Goal: Task Accomplishment & Management: Manage account settings

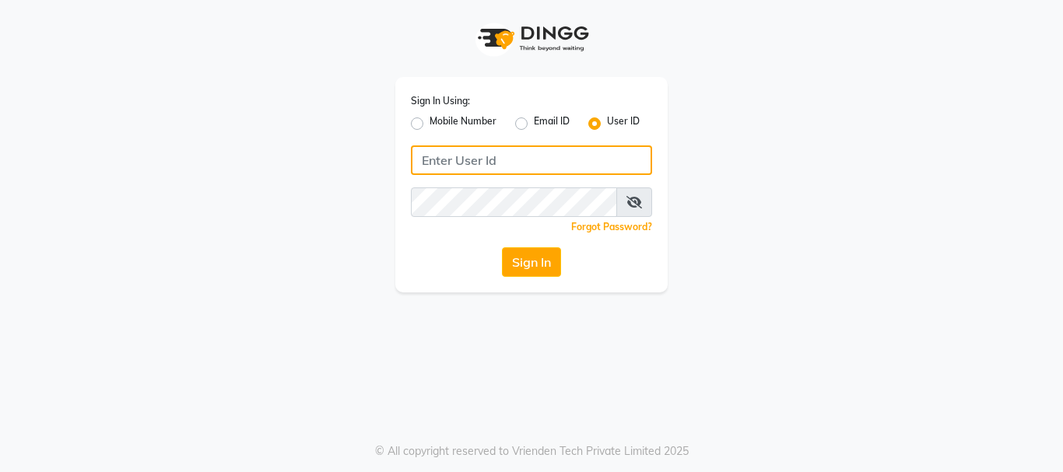
type input "homeocareclinic"
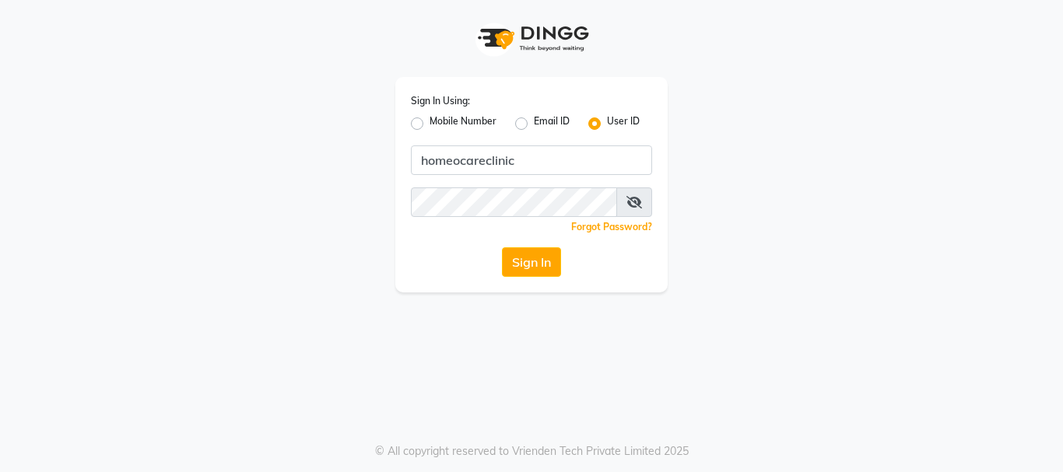
click at [535, 275] on button "Sign In" at bounding box center [531, 262] width 59 height 30
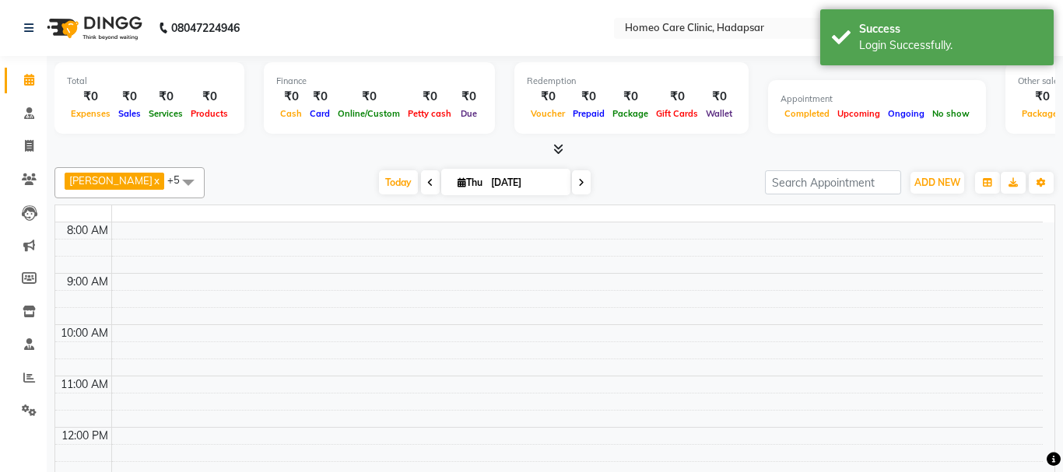
select select "en"
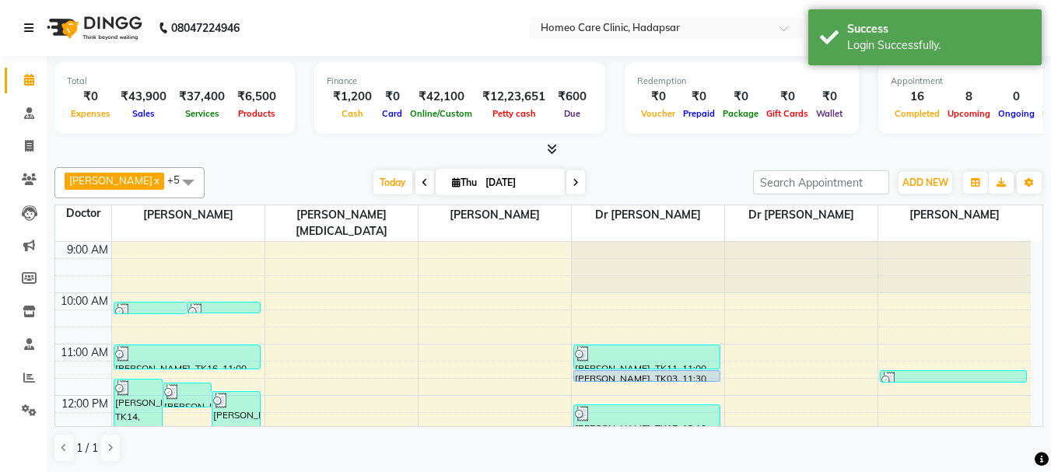
click at [33, 30] on icon at bounding box center [28, 28] width 9 height 11
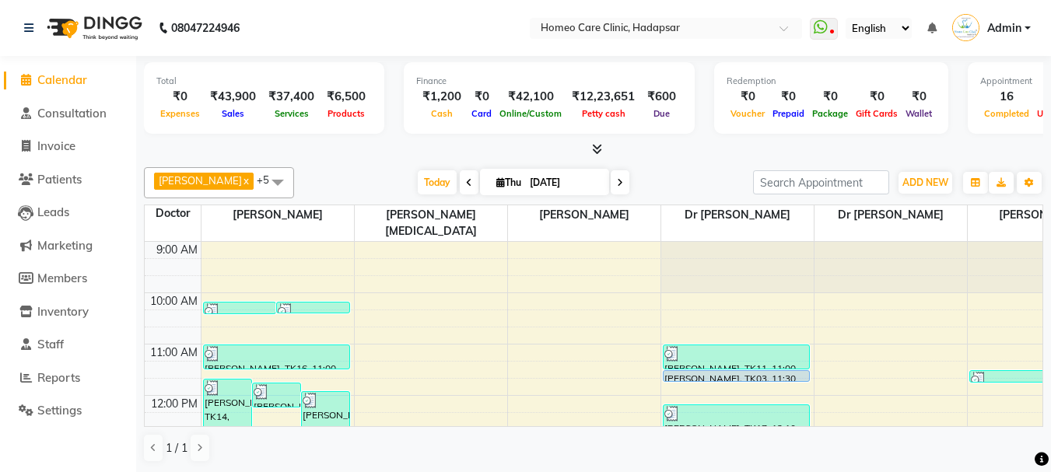
click at [819, 33] on icon at bounding box center [821, 27] width 14 height 16
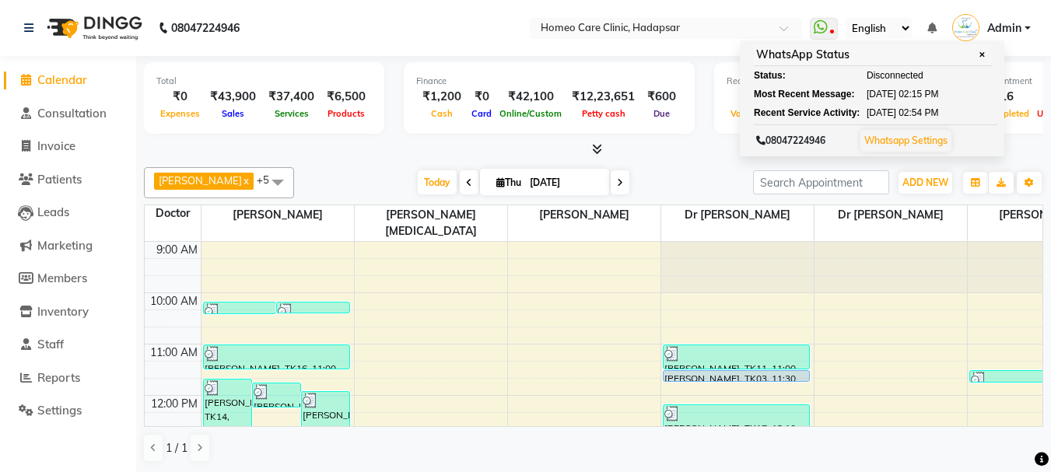
click at [895, 135] on link "Whatsapp Settings" at bounding box center [906, 141] width 83 height 12
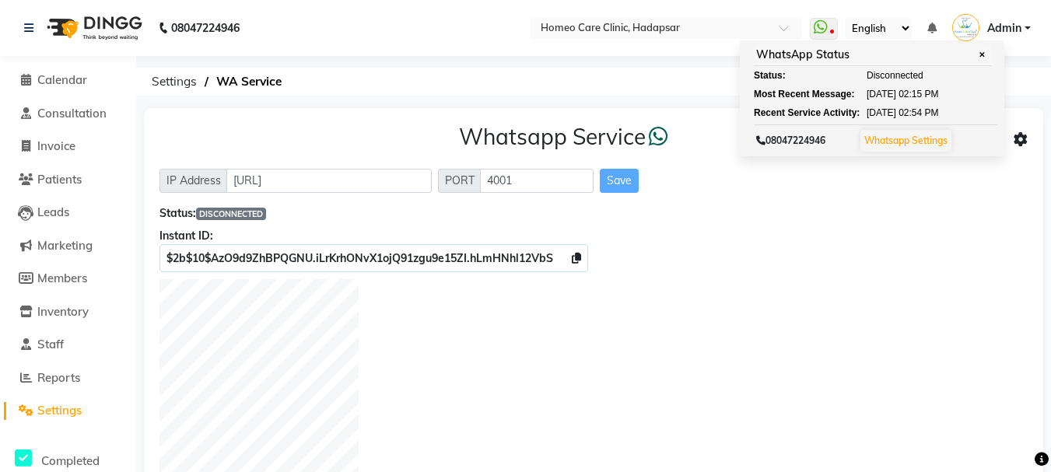
click at [617, 394] on div at bounding box center [594, 381] width 868 height 204
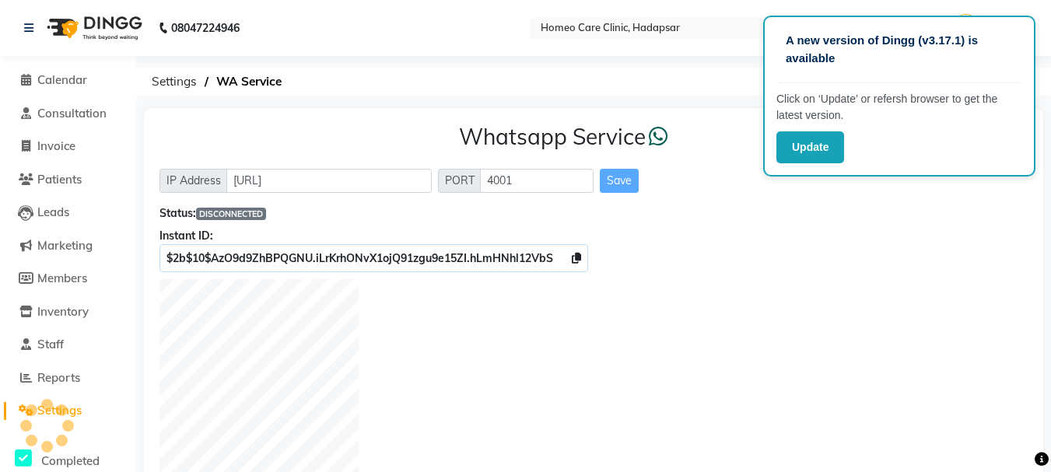
click at [795, 150] on button "Update" at bounding box center [811, 148] width 68 height 32
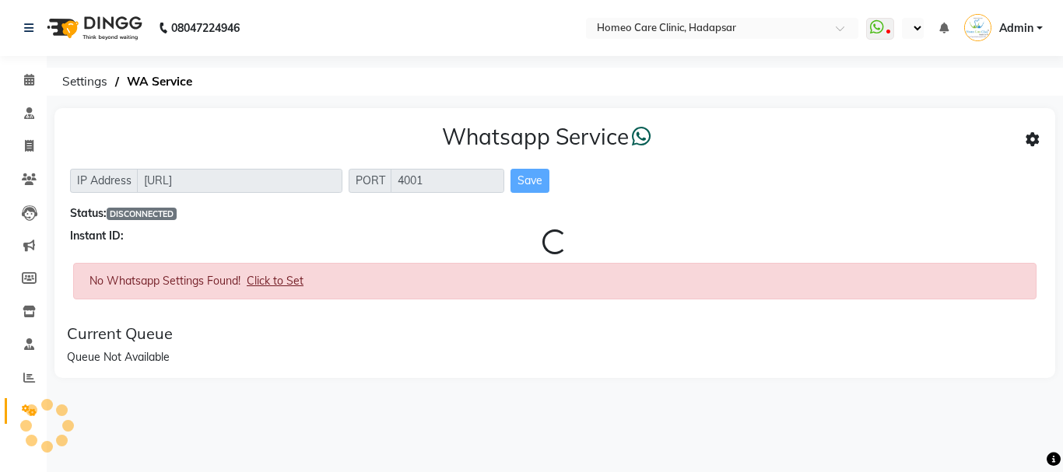
select select "en"
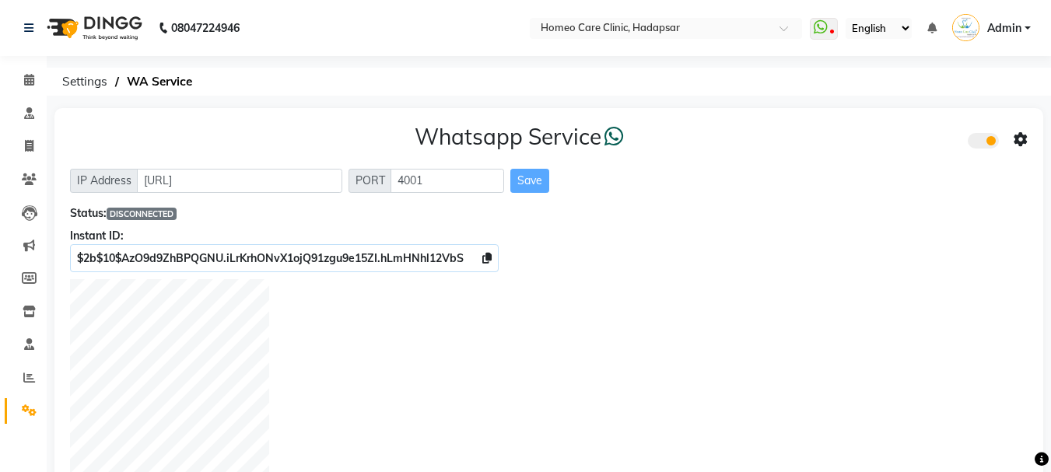
click at [1024, 22] on link "Admin" at bounding box center [992, 29] width 79 height 26
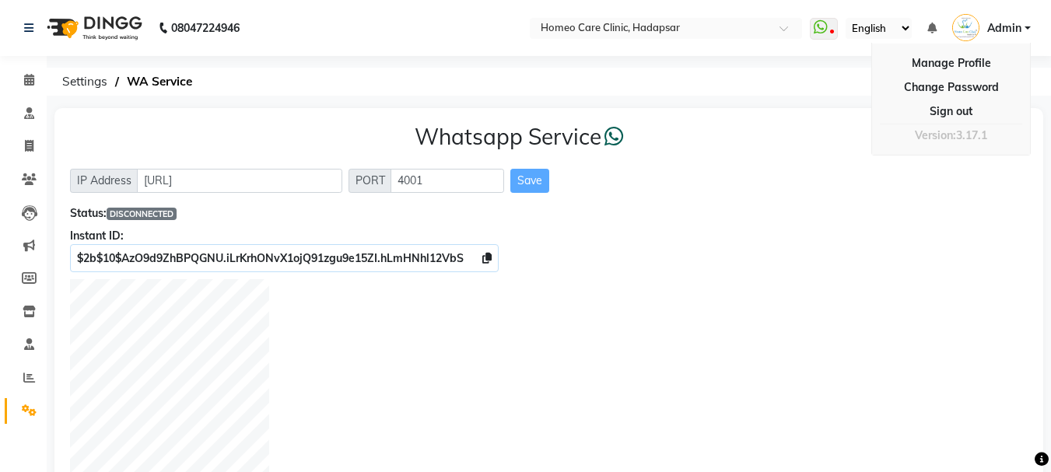
click at [976, 111] on link "Sign out" at bounding box center [951, 112] width 142 height 24
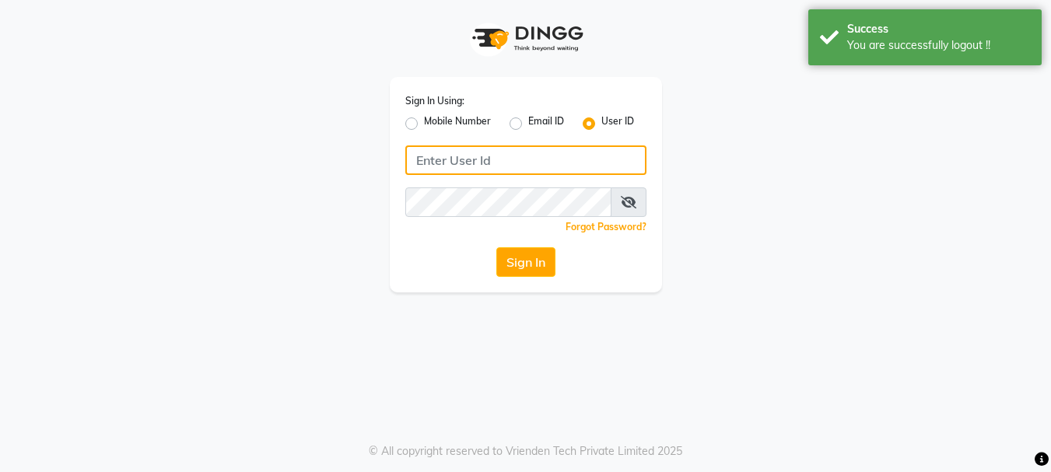
type input "homeocareclinic"
